Goal: Transaction & Acquisition: Purchase product/service

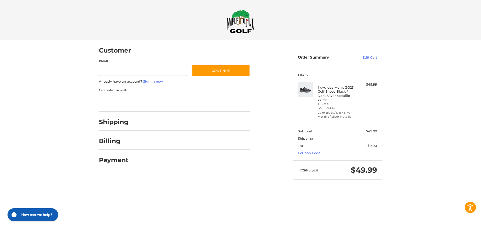
click at [113, 124] on h2 "Shipping" at bounding box center [114, 122] width 30 height 8
click at [108, 142] on h2 "Billing" at bounding box center [113, 141] width 29 height 8
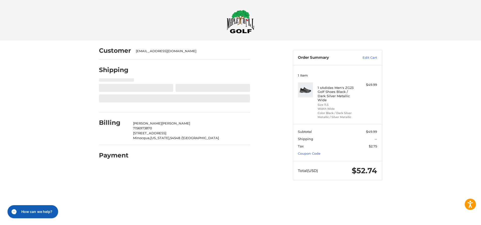
select select "**"
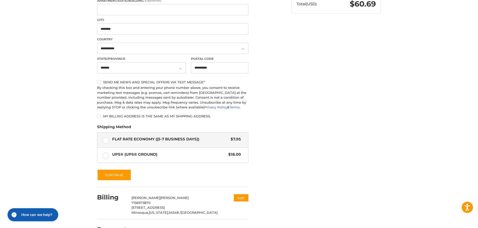
scroll to position [182, 0]
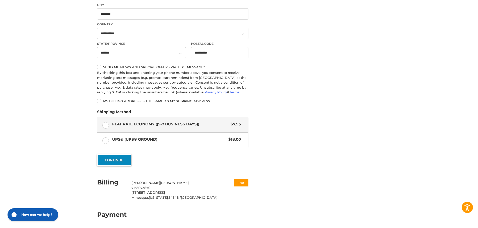
click at [109, 162] on button "Continue" at bounding box center [114, 160] width 34 height 12
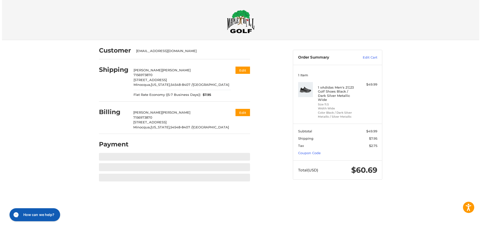
scroll to position [0, 0]
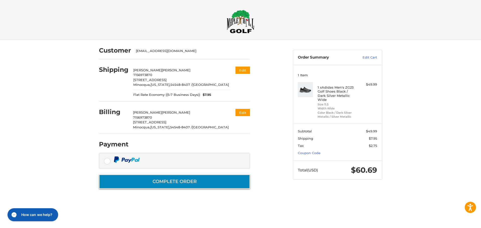
click at [173, 181] on button "Complete order" at bounding box center [174, 182] width 151 height 14
